Goal: Transaction & Acquisition: Purchase product/service

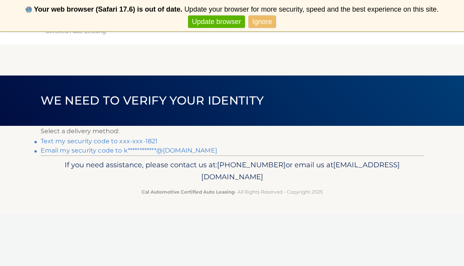
click at [262, 20] on link "Ignore" at bounding box center [261, 21] width 27 height 13
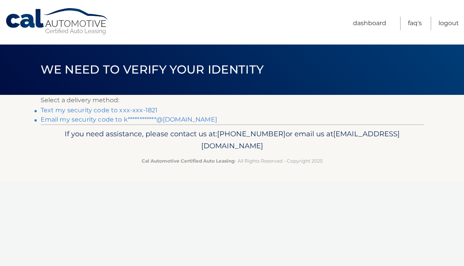
click at [106, 110] on link "Text my security code to xxx-xxx-1821" at bounding box center [99, 109] width 117 height 7
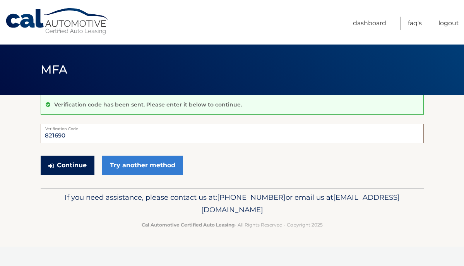
type input "821690"
click at [80, 169] on button "Continue" at bounding box center [68, 164] width 54 height 19
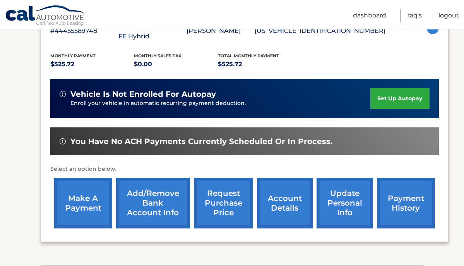
scroll to position [155, 0]
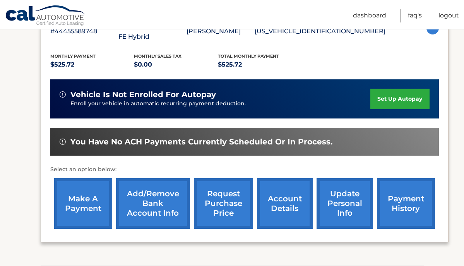
click at [88, 189] on link "make a payment" at bounding box center [83, 203] width 58 height 51
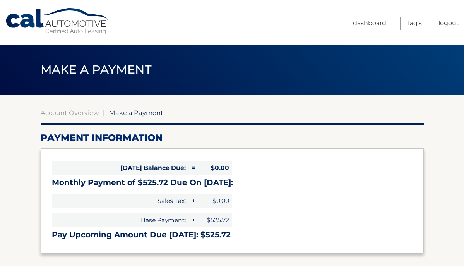
select select "ZTk4N2MzZjAtOTVlZi00ZjI3LTkxNTMtMmUwZjg5YTk3M2I1"
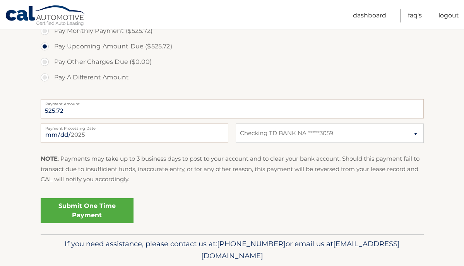
scroll to position [261, 0]
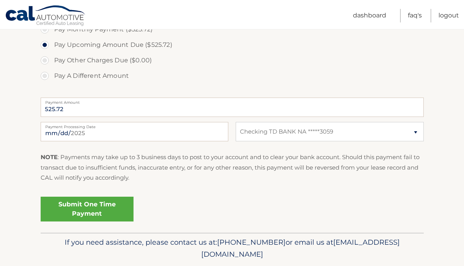
click at [75, 208] on link "Submit One Time Payment" at bounding box center [87, 208] width 93 height 25
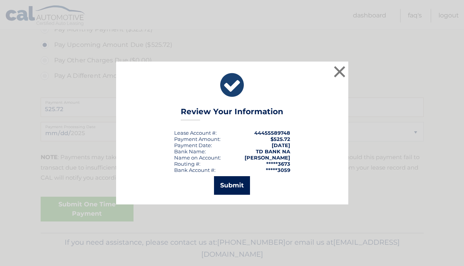
click at [237, 181] on button "Submit" at bounding box center [232, 185] width 36 height 19
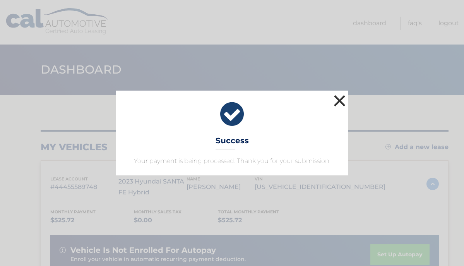
click at [337, 100] on button "×" at bounding box center [339, 100] width 15 height 15
